Goal: Obtain resource: Download file/media

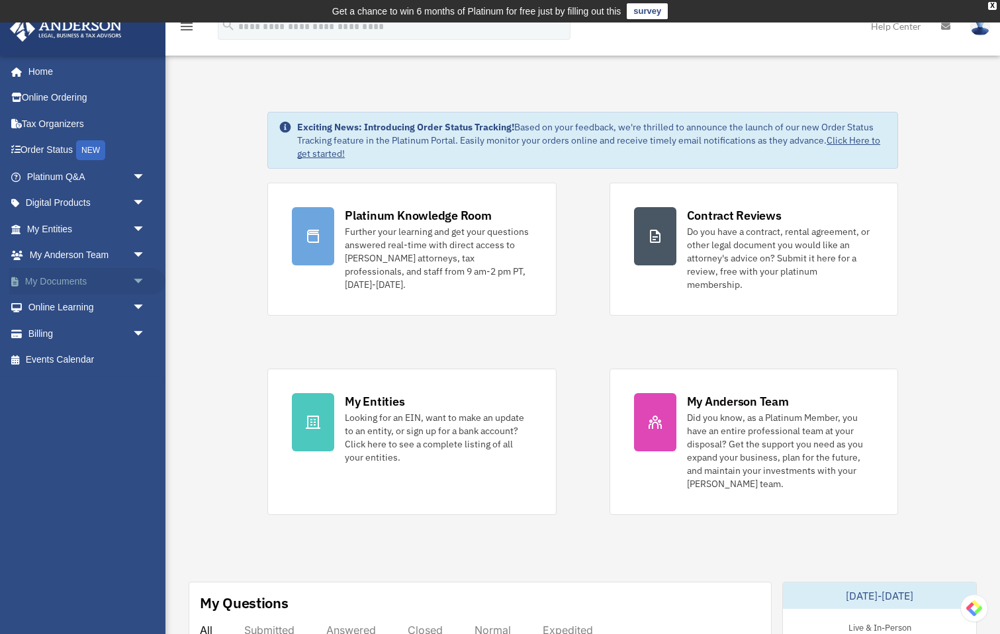
click at [136, 282] on span "arrow_drop_down" at bounding box center [145, 281] width 26 height 27
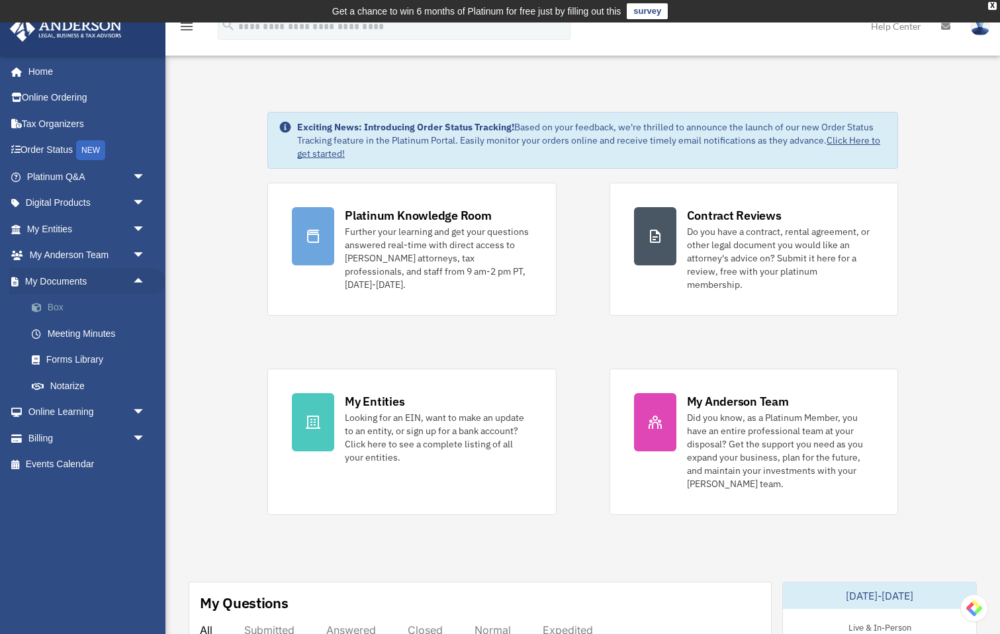
click at [63, 308] on link "Box" at bounding box center [92, 308] width 147 height 26
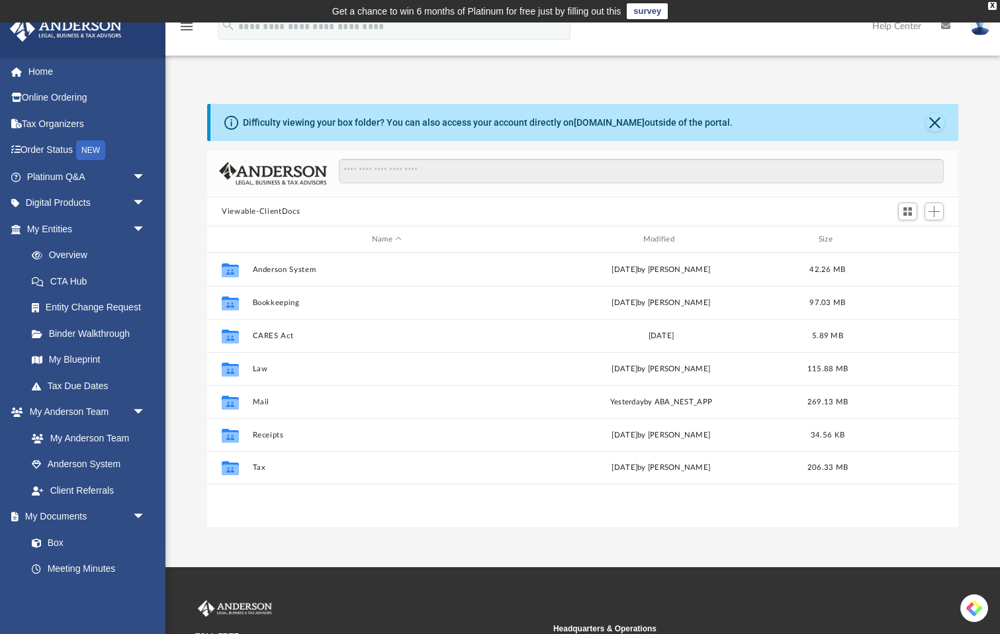
scroll to position [300, 751]
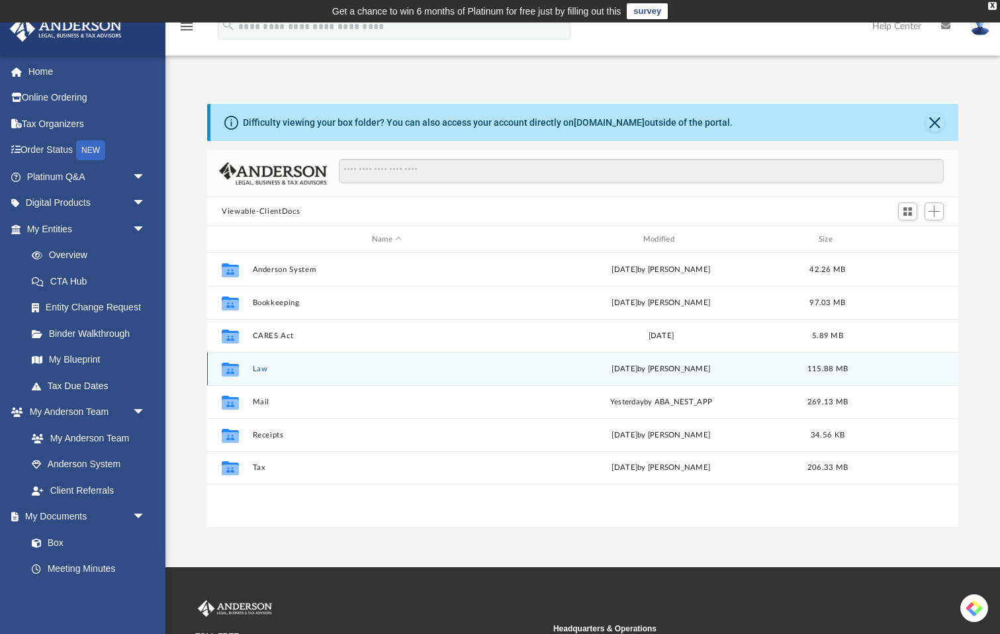
click at [261, 369] on button "Law" at bounding box center [387, 369] width 269 height 9
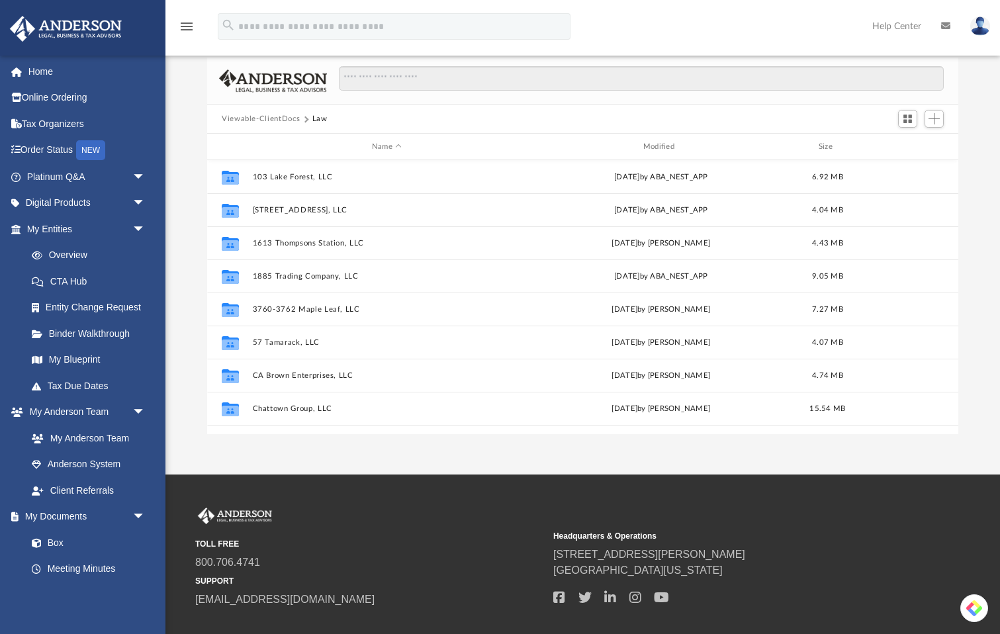
scroll to position [74, 0]
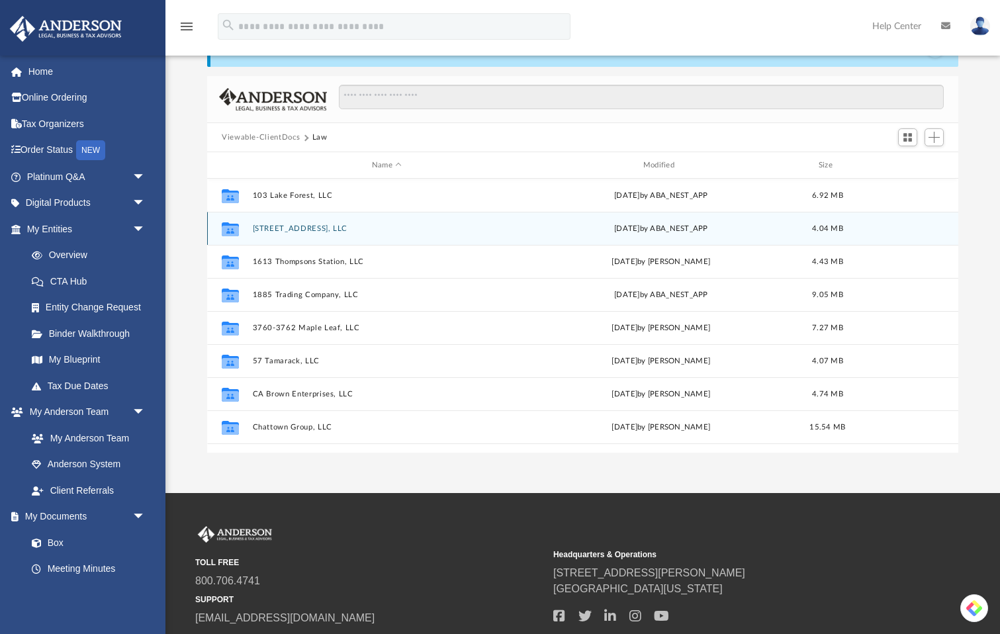
click at [343, 230] on button "[STREET_ADDRESS], LLC" at bounding box center [387, 228] width 269 height 9
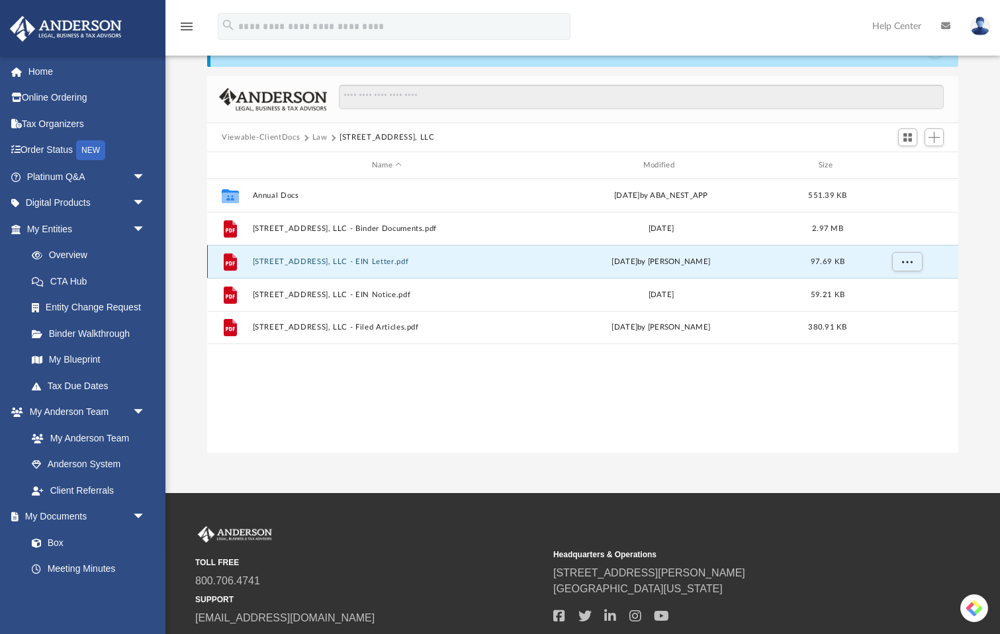
click at [369, 259] on button "[STREET_ADDRESS], LLC - EIN Letter.pdf" at bounding box center [387, 261] width 269 height 9
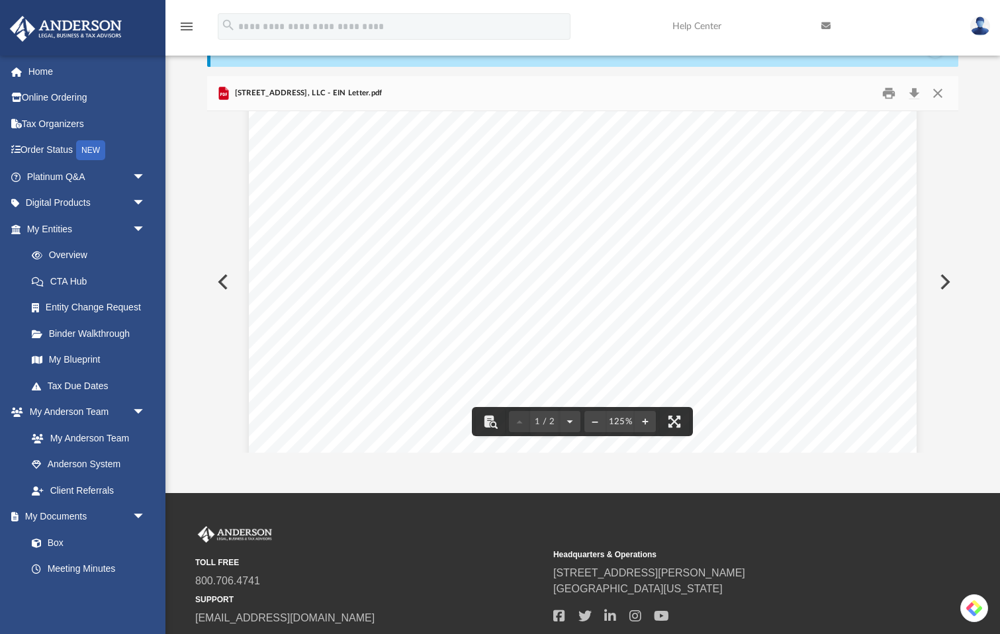
scroll to position [44, 0]
